Goal: Task Accomplishment & Management: Manage account settings

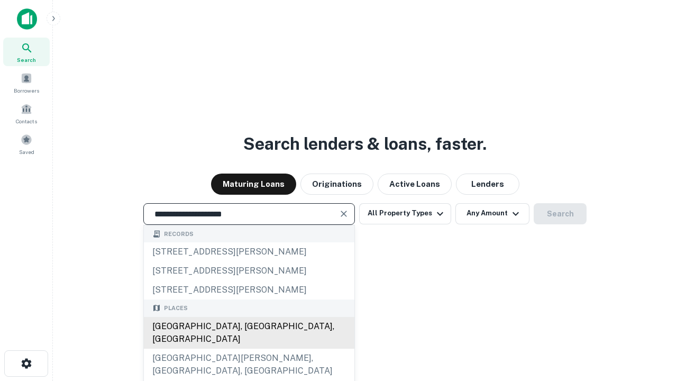
click at [249, 349] on div "Santa Monica, CA, USA" at bounding box center [249, 333] width 210 height 32
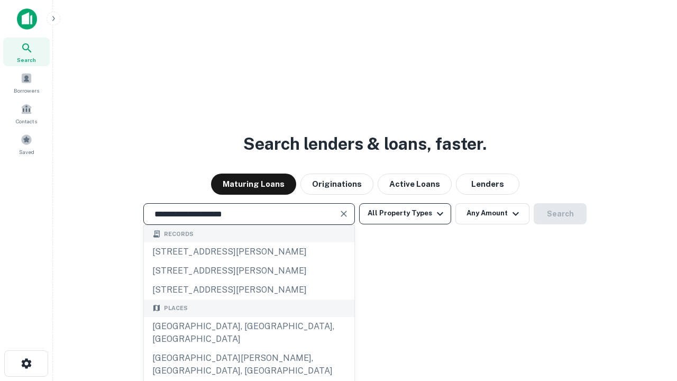
click at [405, 213] on button "All Property Types" at bounding box center [405, 213] width 92 height 21
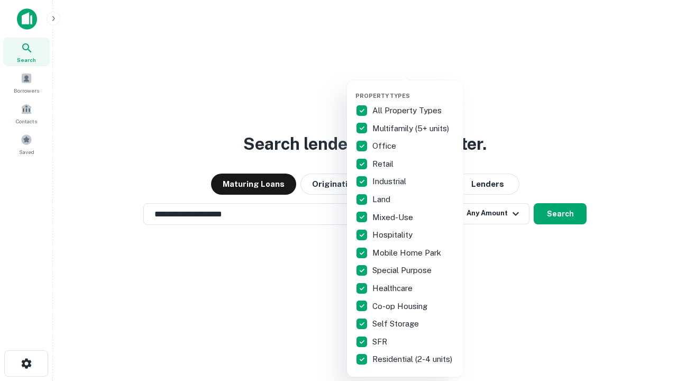
type input "**********"
click at [414, 89] on button "button" at bounding box center [413, 89] width 116 height 1
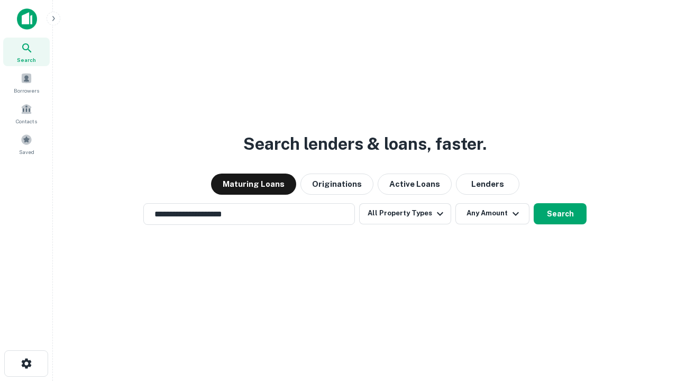
scroll to position [6, 127]
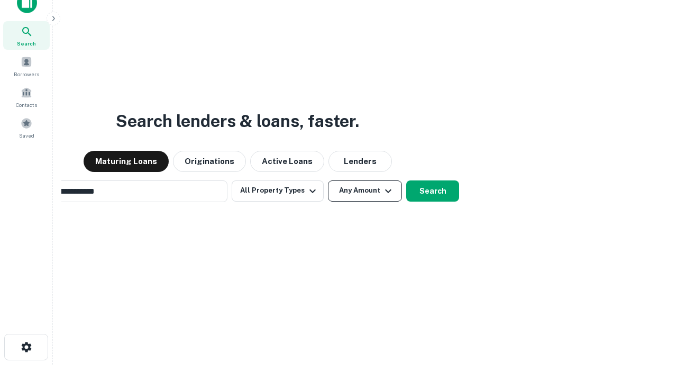
click at [328, 180] on button "Any Amount" at bounding box center [365, 190] width 74 height 21
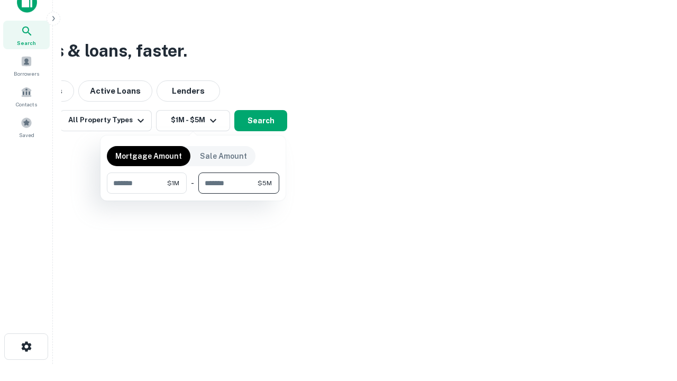
type input "*******"
click at [193, 194] on button "button" at bounding box center [193, 194] width 172 height 1
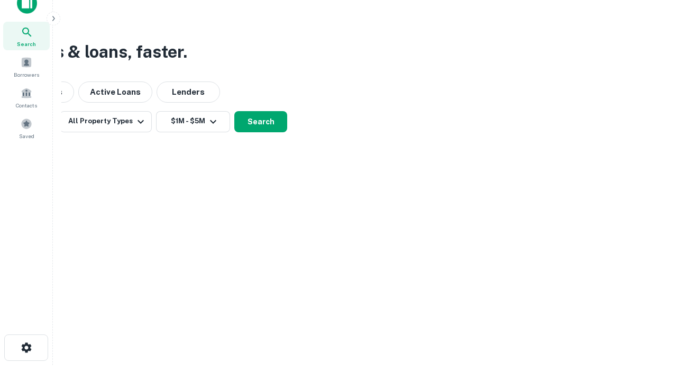
scroll to position [6, 195]
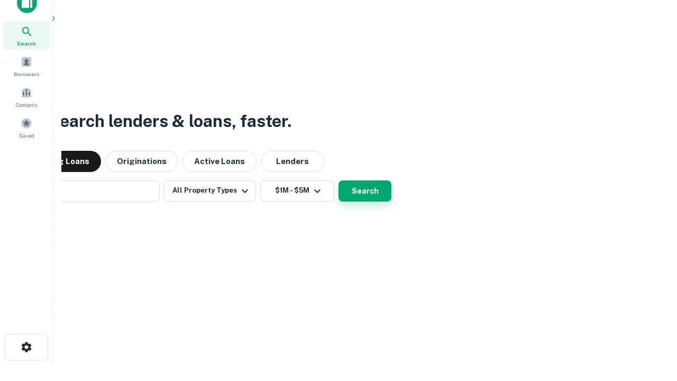
click at [338, 180] on button "Search" at bounding box center [364, 190] width 53 height 21
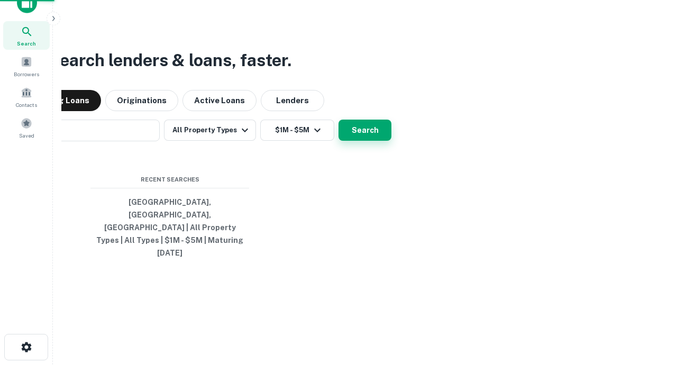
scroll to position [28, 299]
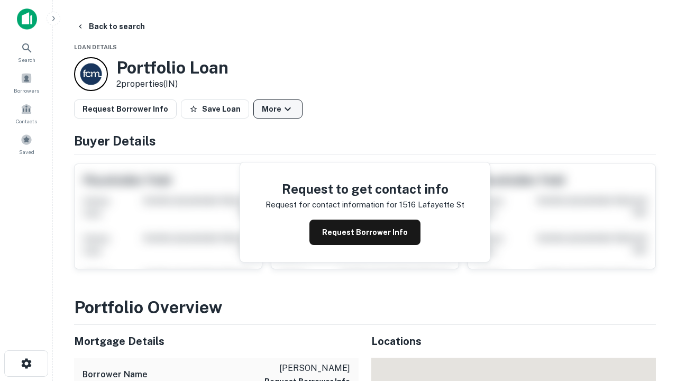
click at [278, 109] on button "More" at bounding box center [277, 108] width 49 height 19
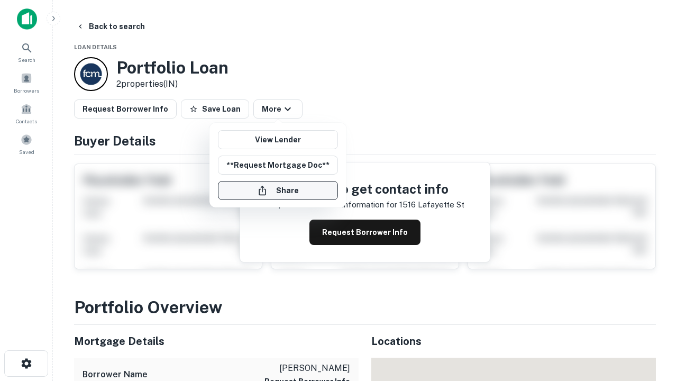
click at [278, 190] on button "Share" at bounding box center [278, 190] width 120 height 19
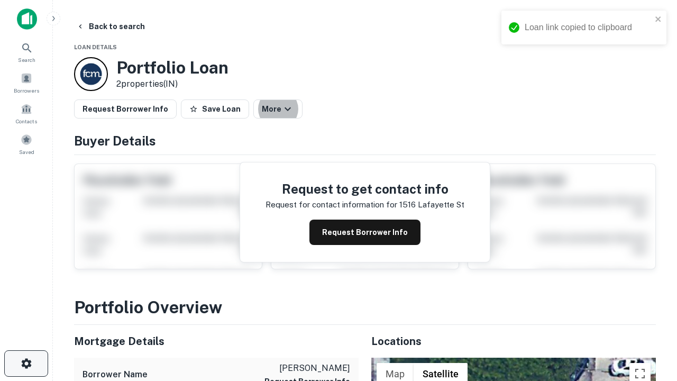
click at [26, 363] on icon "button" at bounding box center [26, 363] width 13 height 13
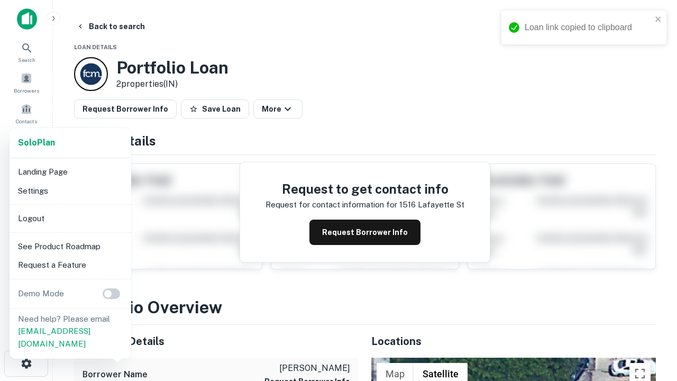
click at [70, 218] on li "Logout" at bounding box center [70, 218] width 113 height 19
